Goal: Task Accomplishment & Management: Complete application form

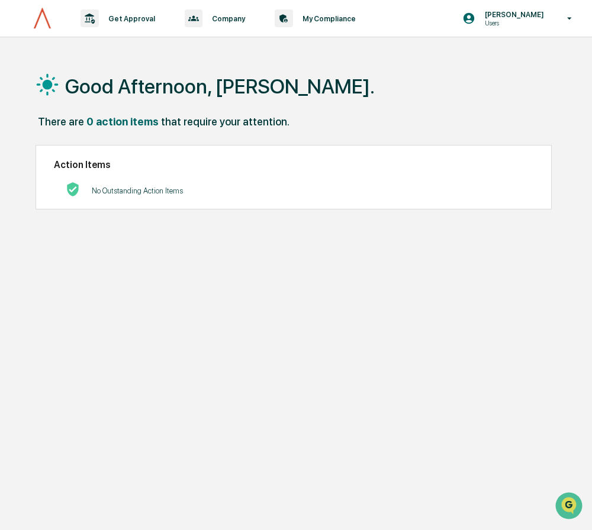
click at [74, 276] on div "Good Afternoon, [PERSON_NAME]. There are 0 action items that require your atten…" at bounding box center [302, 321] width 568 height 530
click at [136, 16] on p "Get Approval" at bounding box center [130, 18] width 62 height 9
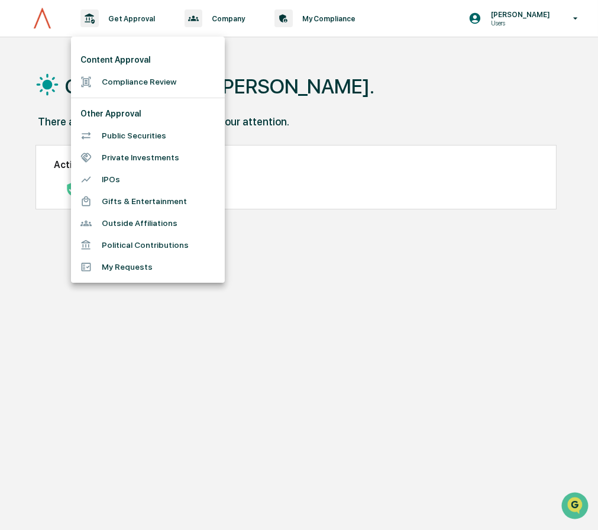
click at [135, 80] on li "Compliance Review" at bounding box center [148, 82] width 154 height 22
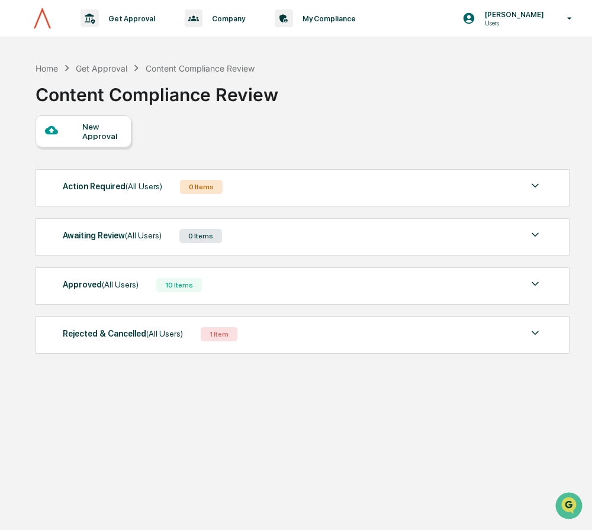
click at [104, 133] on div "New Approval" at bounding box center [102, 131] width 40 height 19
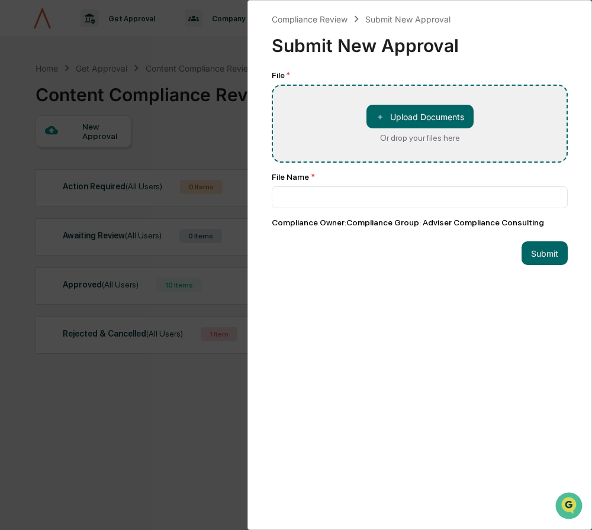
type input "**********"
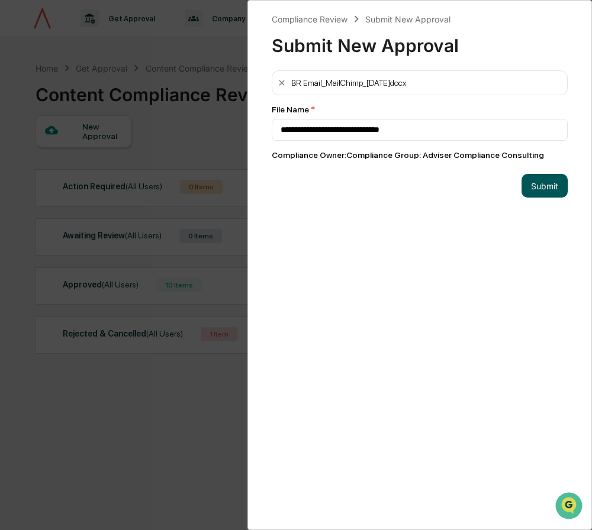
click at [541, 184] on button "Submit" at bounding box center [544, 186] width 46 height 24
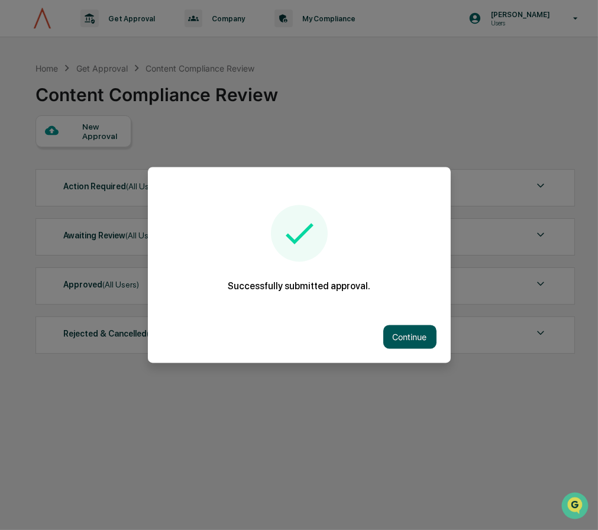
click at [404, 335] on button "Continue" at bounding box center [409, 337] width 53 height 24
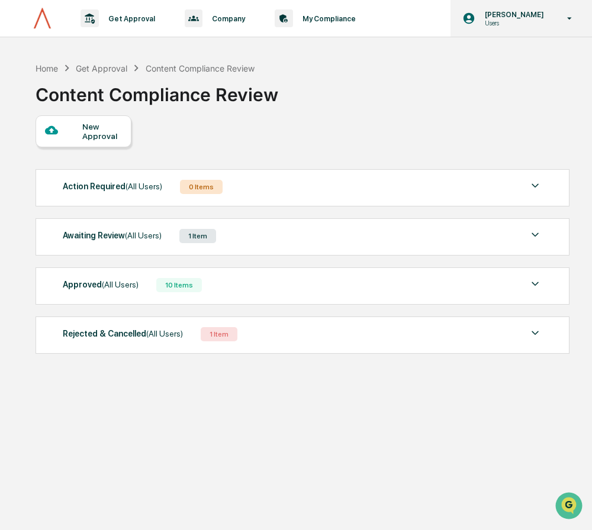
click at [558, 12] on div "[PERSON_NAME] Users" at bounding box center [520, 18] width 141 height 37
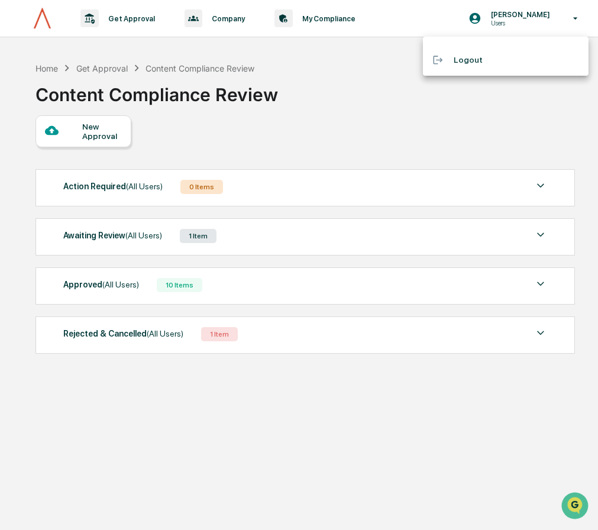
click at [499, 18] on div at bounding box center [299, 265] width 598 height 530
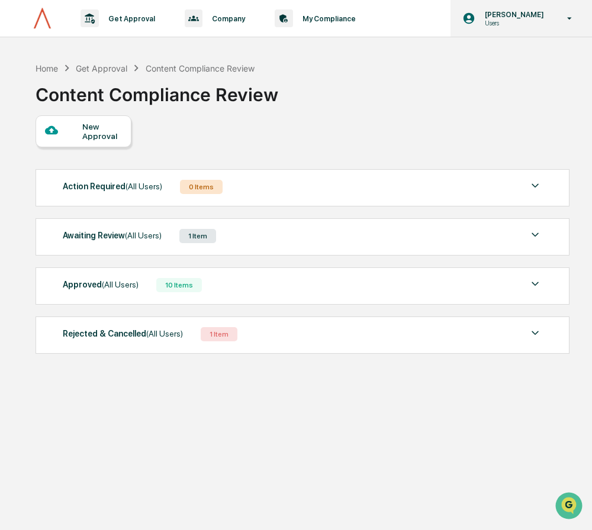
click at [475, 19] on icon at bounding box center [468, 18] width 11 height 11
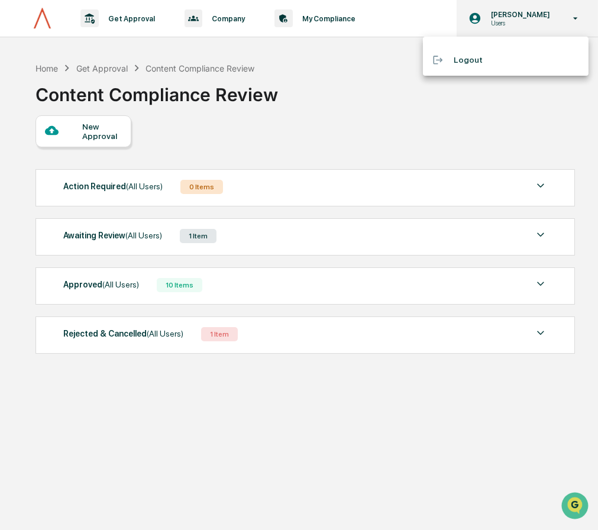
click at [498, 19] on div at bounding box center [299, 265] width 598 height 530
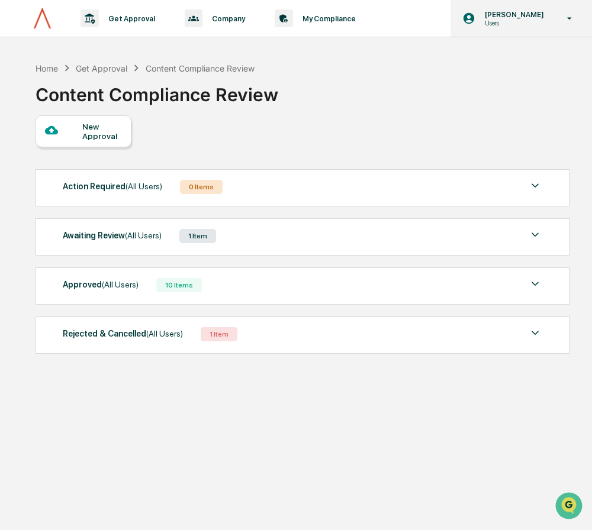
click at [563, 13] on icon at bounding box center [569, 18] width 21 height 11
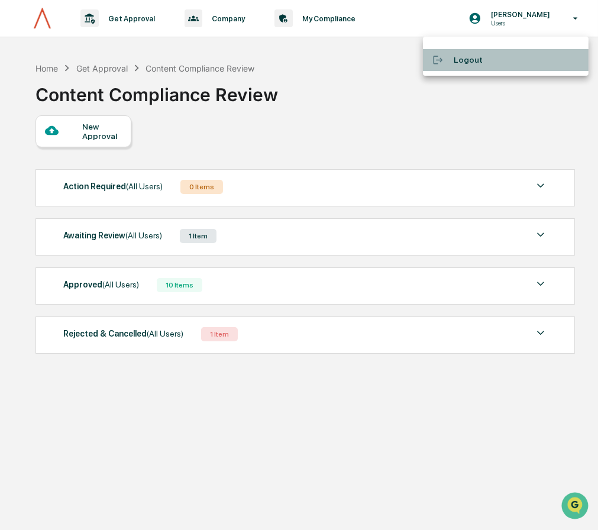
click at [470, 59] on li "Logout" at bounding box center [506, 60] width 166 height 22
